Goal: Task Accomplishment & Management: Use online tool/utility

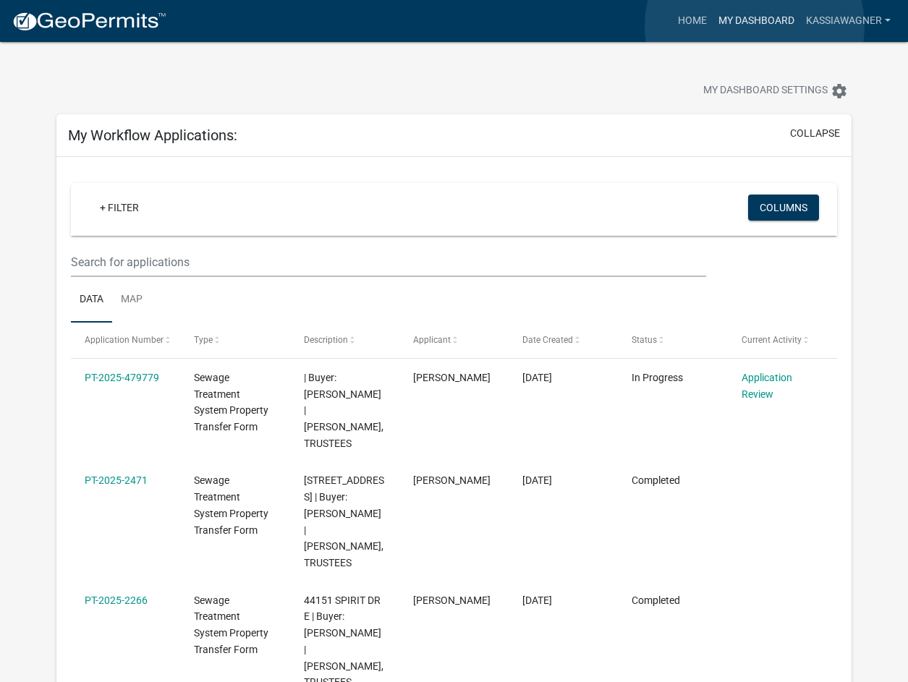
click at [754, 26] on link "My Dashboard" at bounding box center [756, 20] width 88 height 27
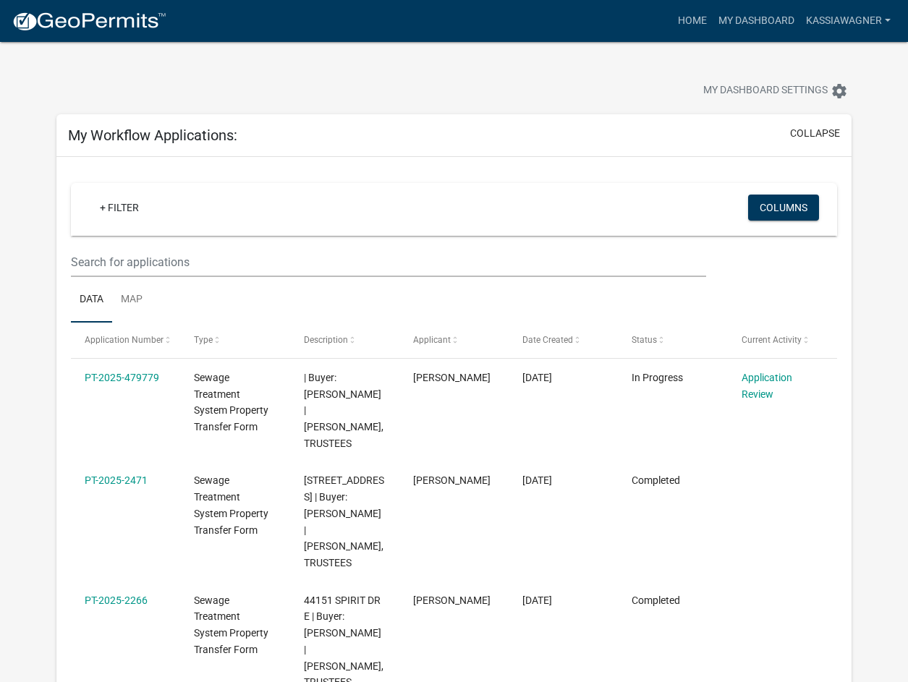
click at [672, 29] on link "Home" at bounding box center [692, 20] width 41 height 27
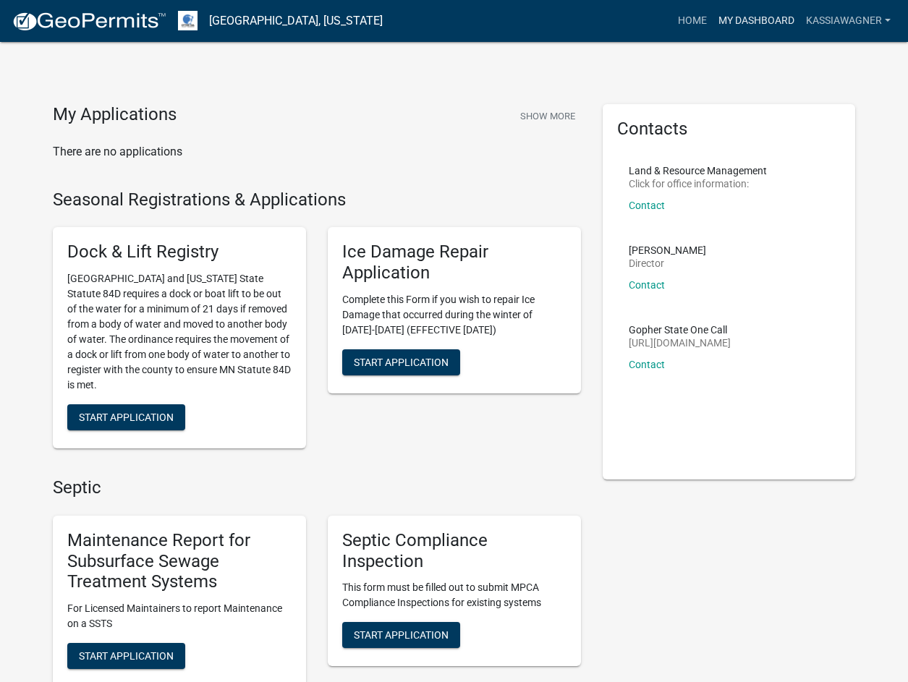
click at [773, 21] on link "My Dashboard" at bounding box center [756, 20] width 88 height 27
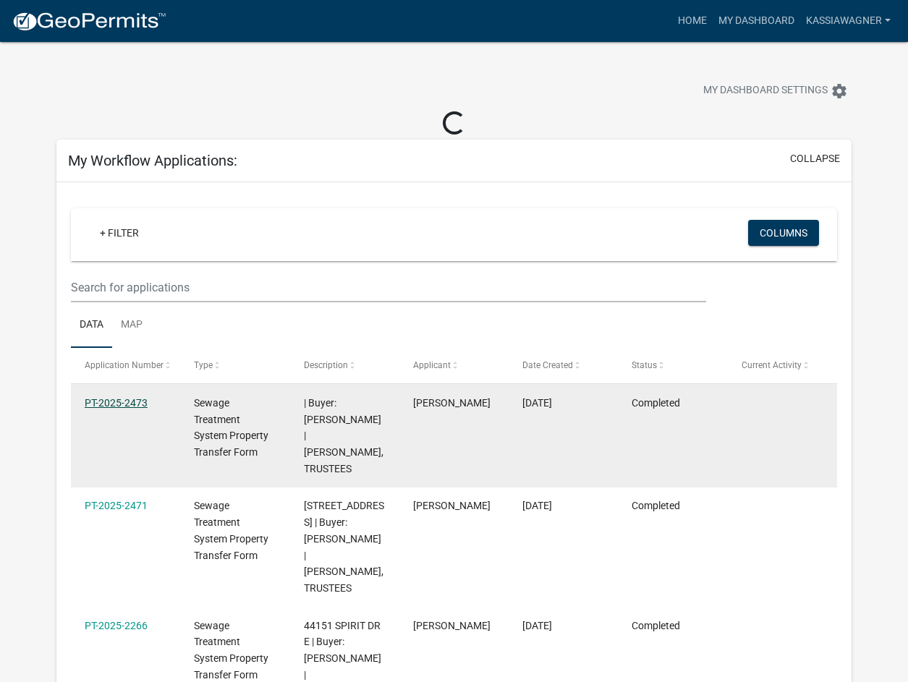
click at [137, 401] on link "PT-2025-2473" at bounding box center [116, 403] width 63 height 12
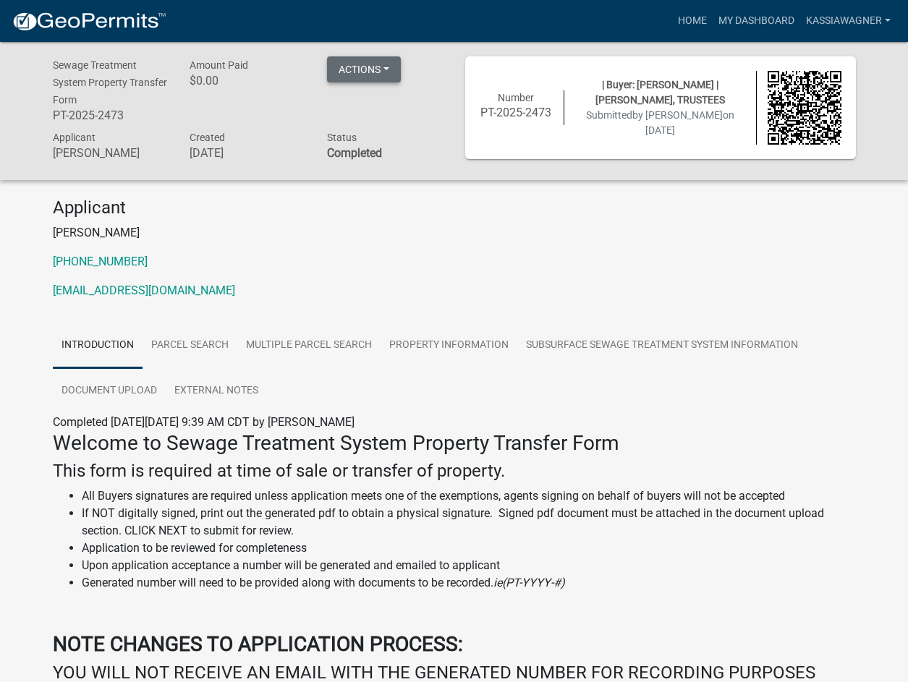
click at [378, 62] on button "Actions" at bounding box center [364, 69] width 74 height 26
click at [379, 101] on link "Printer Friendly" at bounding box center [385, 107] width 116 height 35
